Goal: Communication & Community: Answer question/provide support

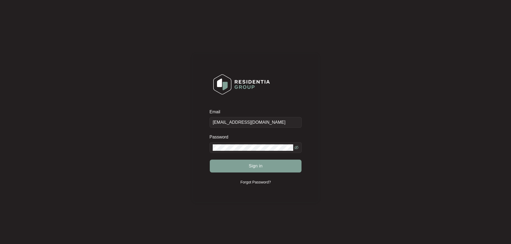
click at [258, 168] on span "Sign in" at bounding box center [256, 166] width 14 height 6
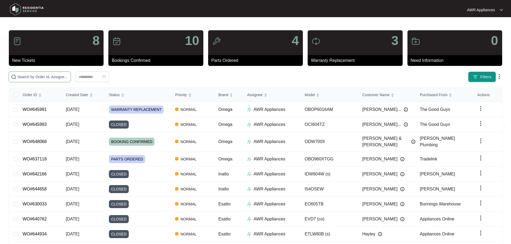
click at [21, 76] on input "text" at bounding box center [42, 77] width 51 height 6
paste input "637118"
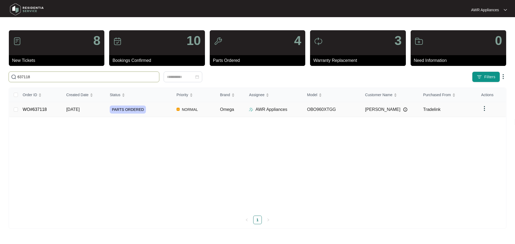
type input "637118"
click at [63, 110] on td "[DATE]" at bounding box center [83, 109] width 43 height 15
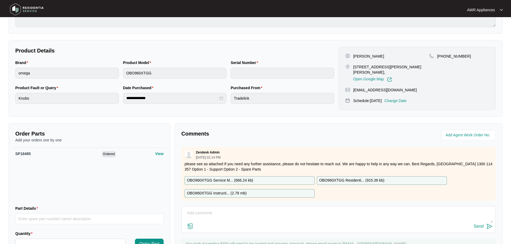
scroll to position [107, 0]
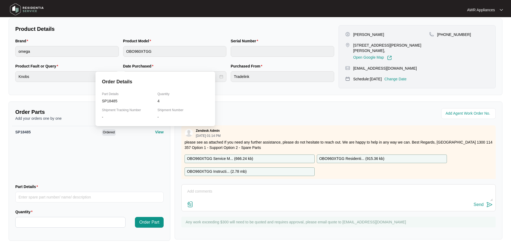
click at [156, 133] on p "View" at bounding box center [159, 131] width 9 height 5
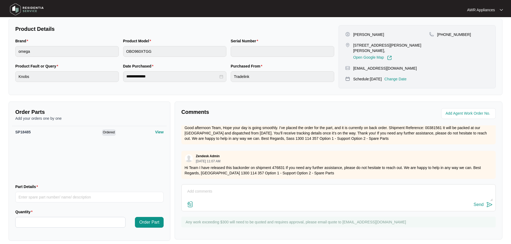
scroll to position [147, 0]
click at [224, 195] on textarea at bounding box center [338, 194] width 308 height 14
drag, startPoint x: 278, startPoint y: 192, endPoint x: 286, endPoint y: 179, distance: 14.6
click at [278, 191] on textarea "Hi Team, I received this part, but I have only received 1, I ordered 4." at bounding box center [338, 194] width 308 height 14
click at [312, 192] on textarea "Hi Team, I received this part, but I have only received 1 part, I ordered 4." at bounding box center [338, 194] width 308 height 14
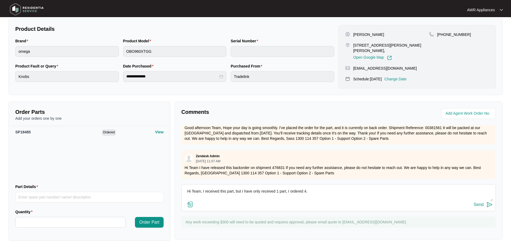
type textarea "Hi Team, I received this part, but I have only received 1 part, I ordered 4."
click at [475, 204] on div "Send" at bounding box center [478, 204] width 10 height 5
